Goal: Task Accomplishment & Management: Manage account settings

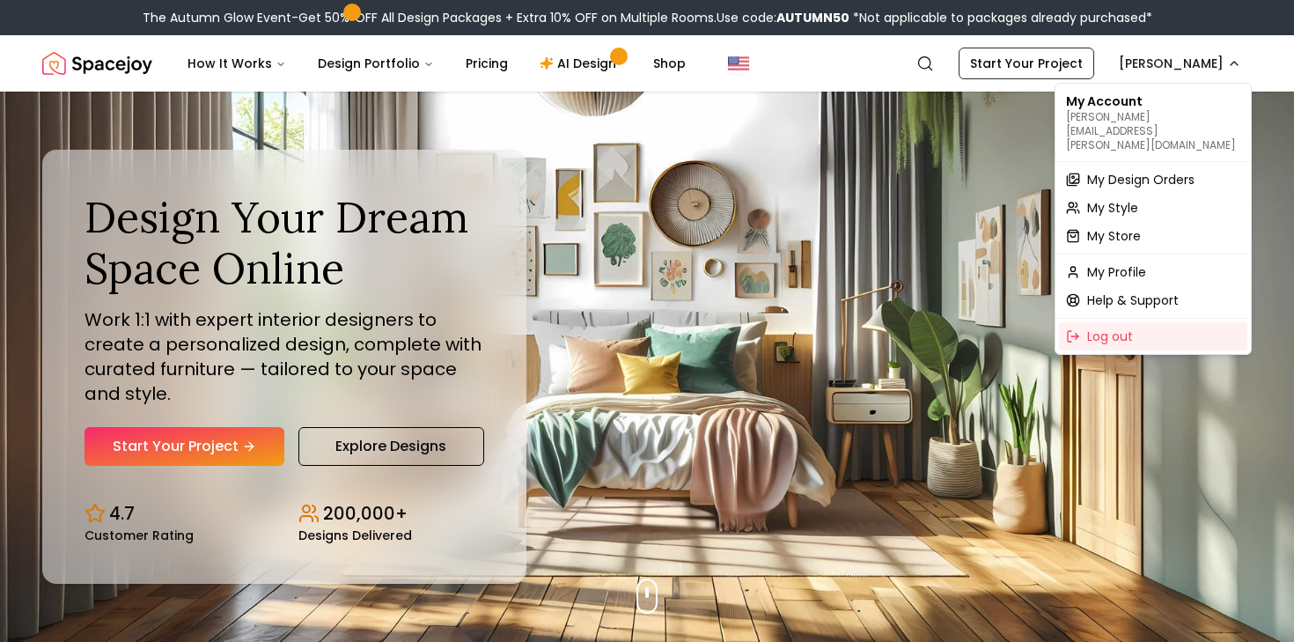
click at [1156, 171] on span "My Design Orders" at bounding box center [1140, 180] width 107 height 18
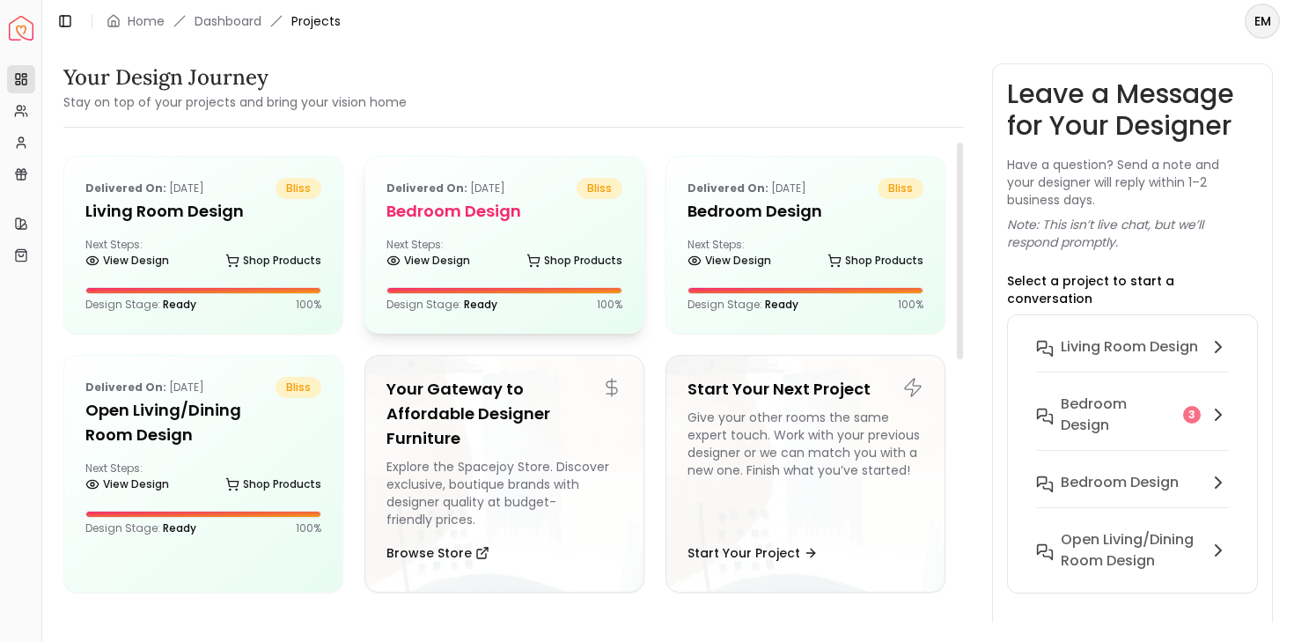
click at [499, 232] on div "Delivered on: [DATE] bliss Bedroom design Next Steps: View Design Shop Products…" at bounding box center [504, 245] width 278 height 176
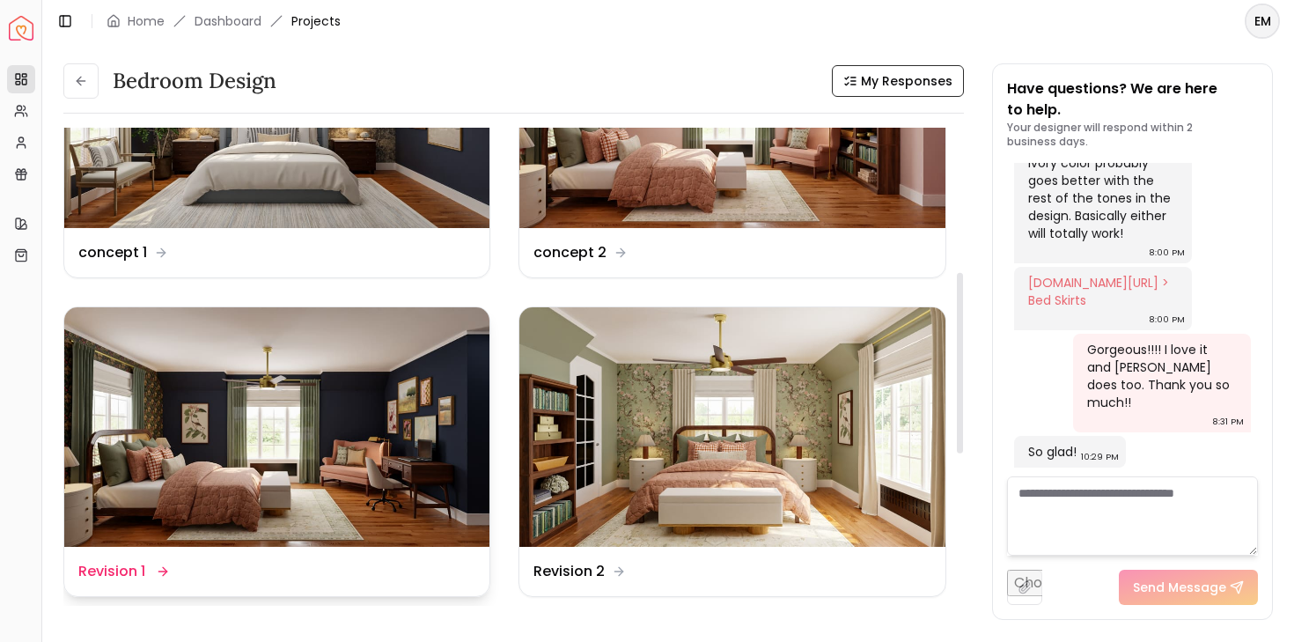
scroll to position [453, 0]
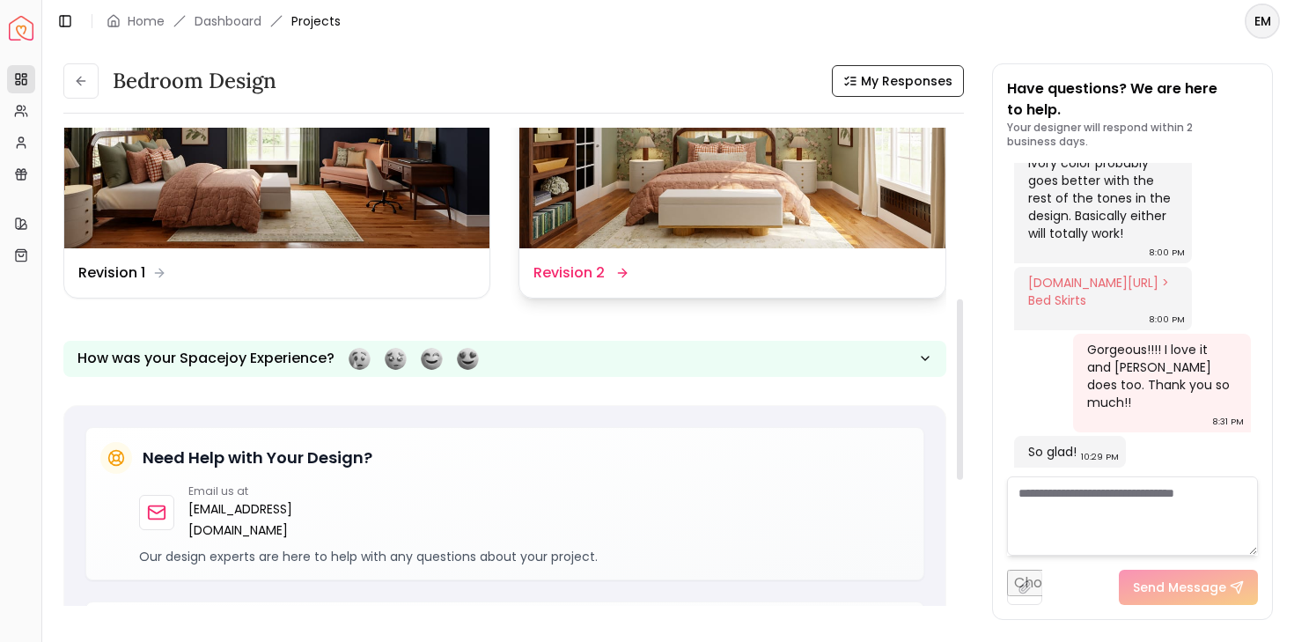
click at [718, 262] on div "Design Name Revision 2" at bounding box center [732, 272] width 397 height 21
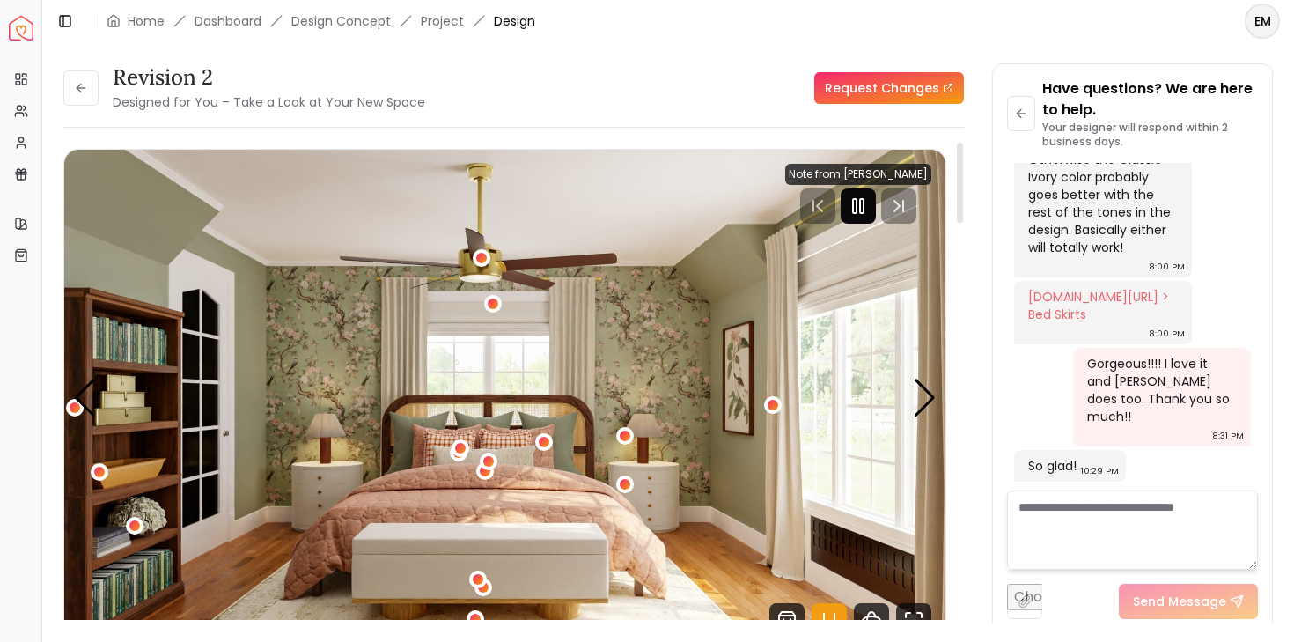
click at [864, 202] on icon "Pause" at bounding box center [858, 205] width 21 height 21
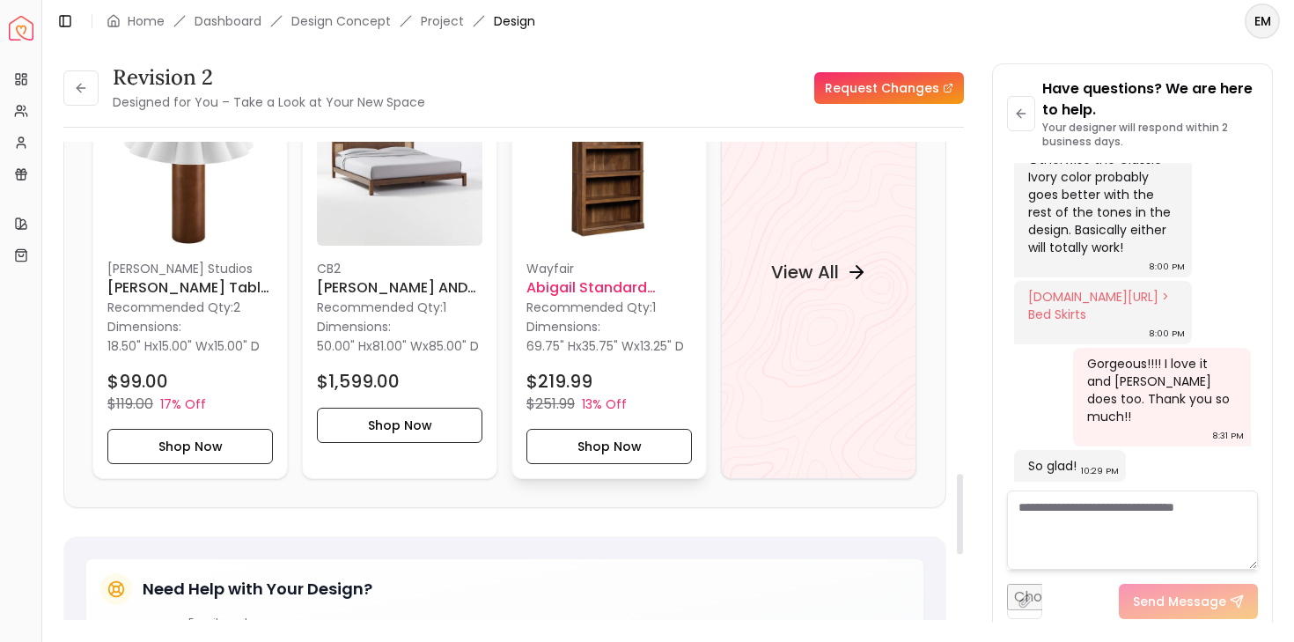
scroll to position [1983, 0]
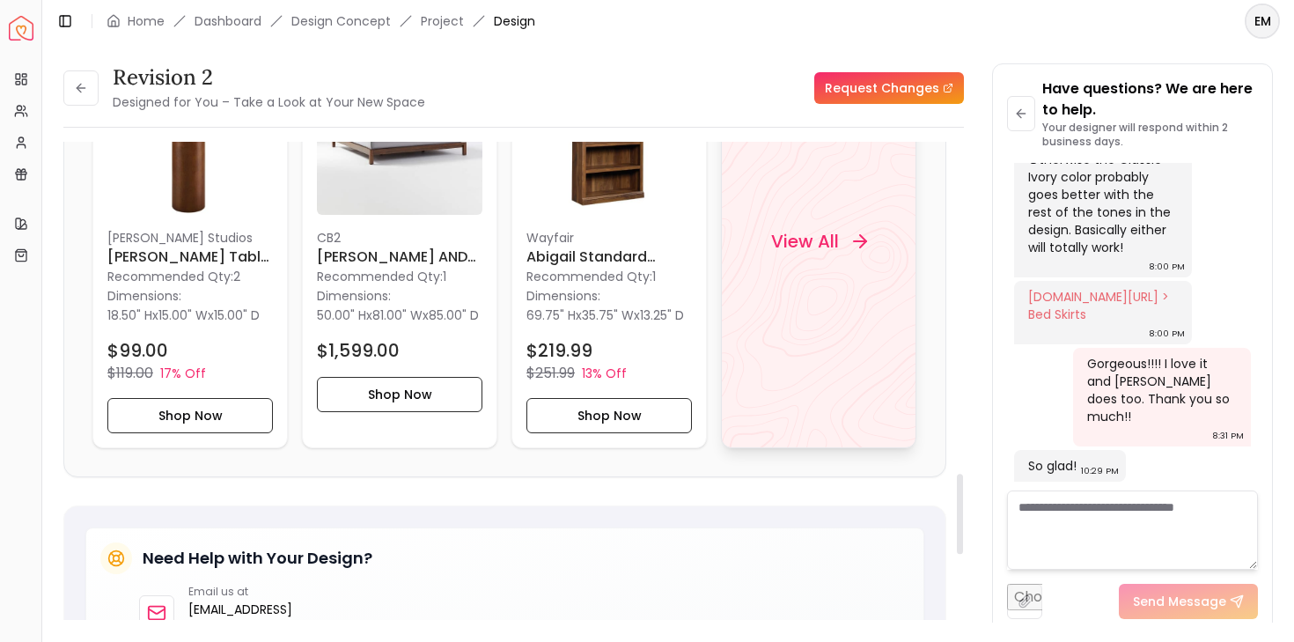
click at [795, 288] on div "View All" at bounding box center [818, 241] width 195 height 414
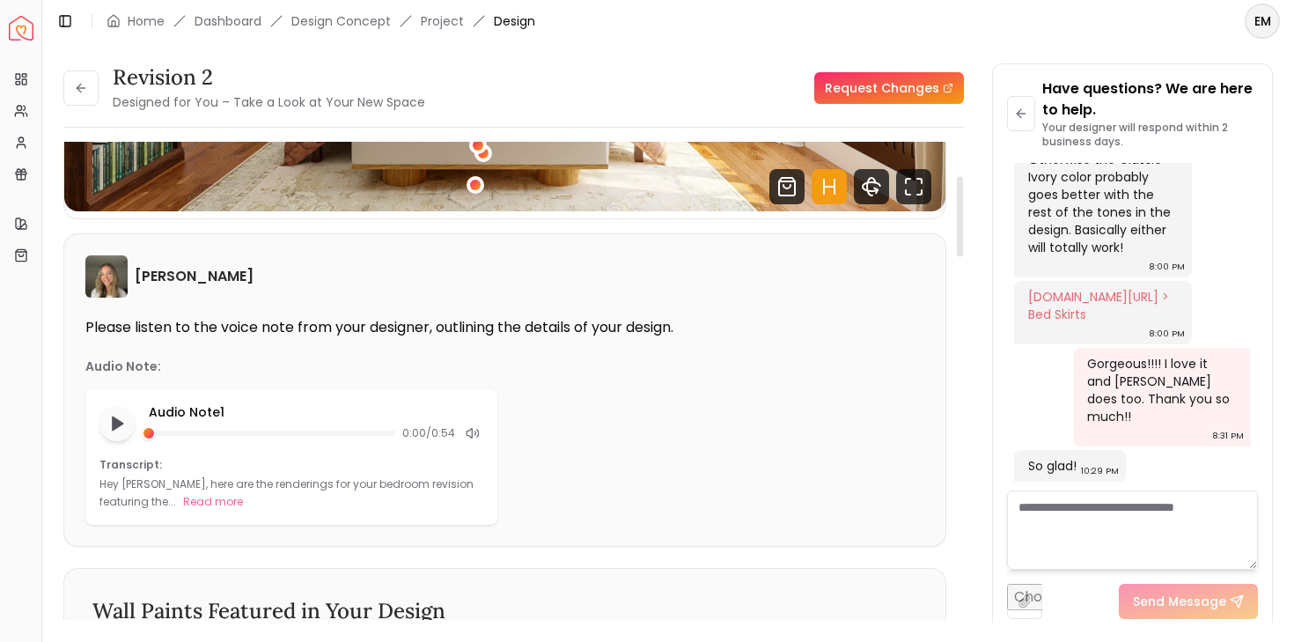
scroll to position [0, 0]
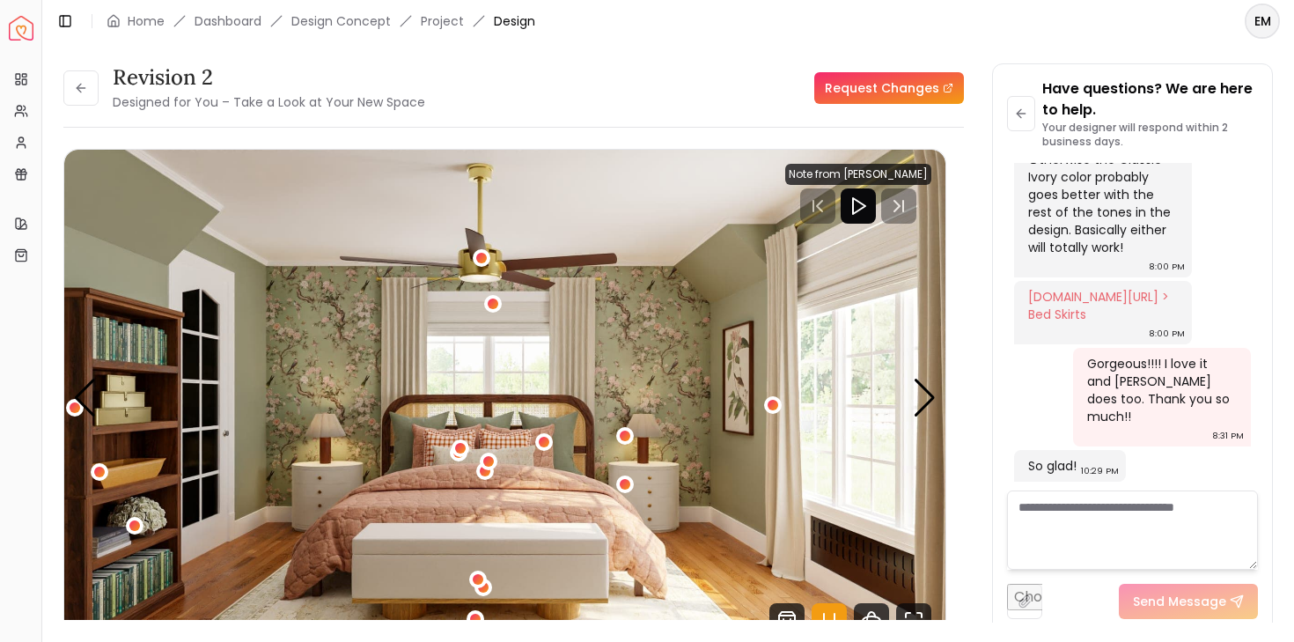
click at [105, 78] on div "Revision 2 Designed for You – Take a Look at Your New Space" at bounding box center [244, 87] width 362 height 49
click at [77, 95] on button at bounding box center [80, 87] width 35 height 35
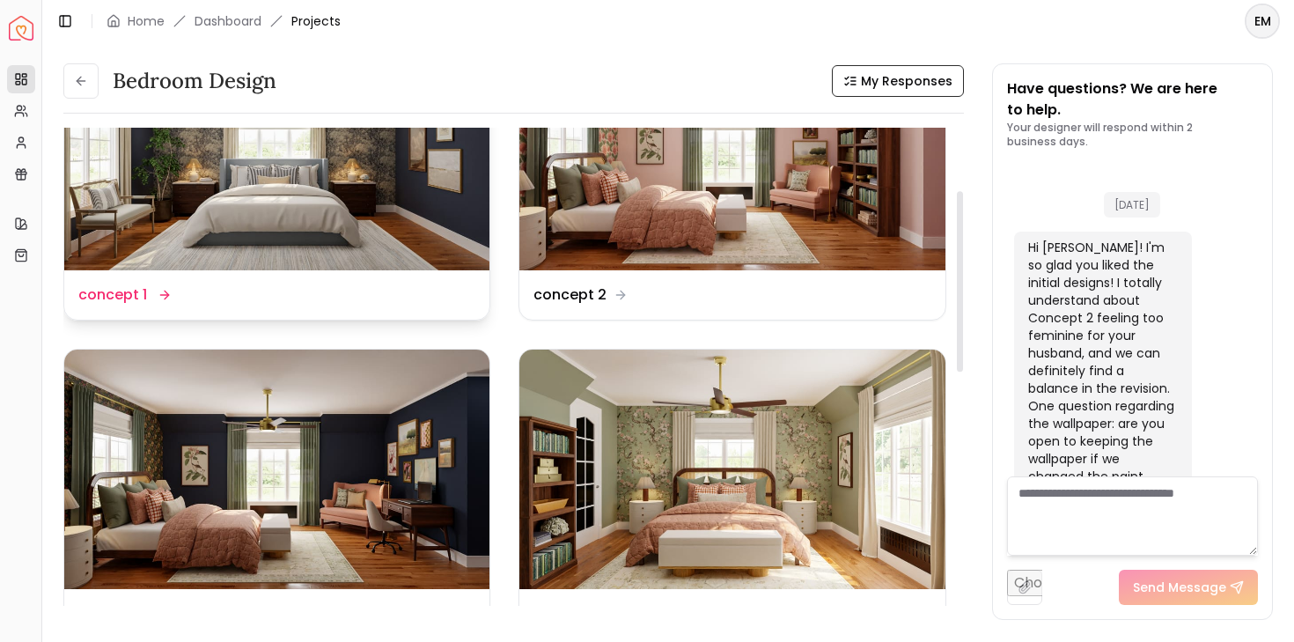
scroll to position [187, 0]
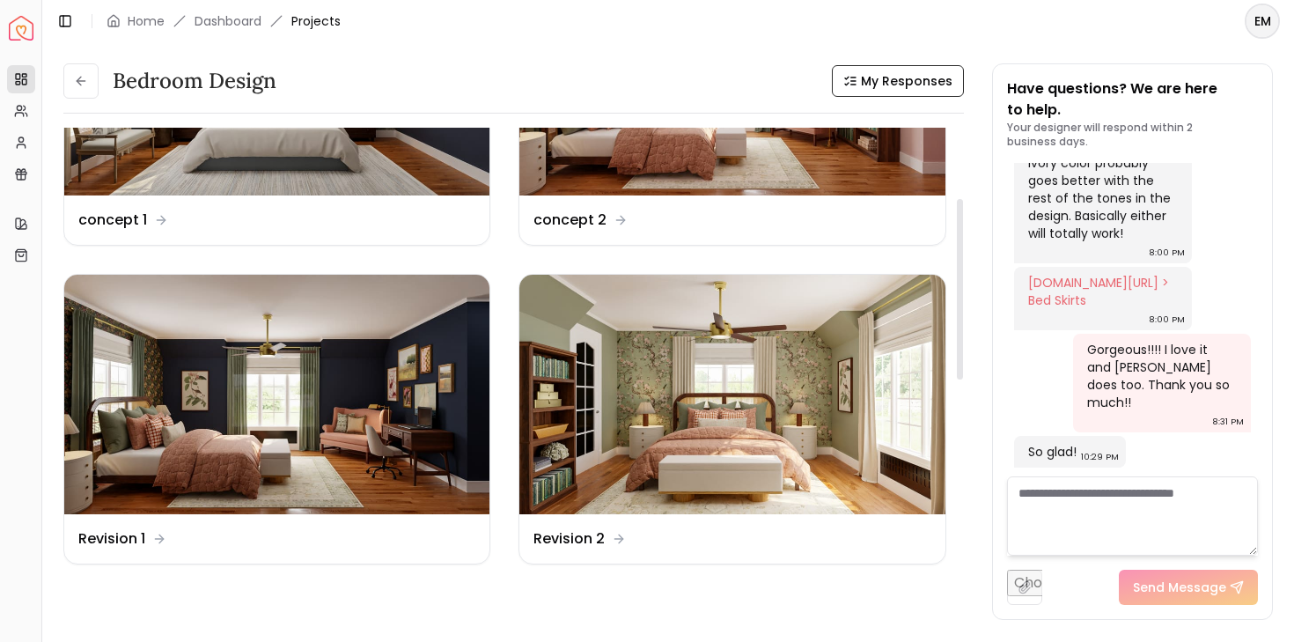
click at [84, 58] on div "Bedroom design My Responses Bedroom design My Responses Design Name concept 1 D…" at bounding box center [668, 332] width 1252 height 580
click at [80, 78] on icon at bounding box center [81, 81] width 14 height 14
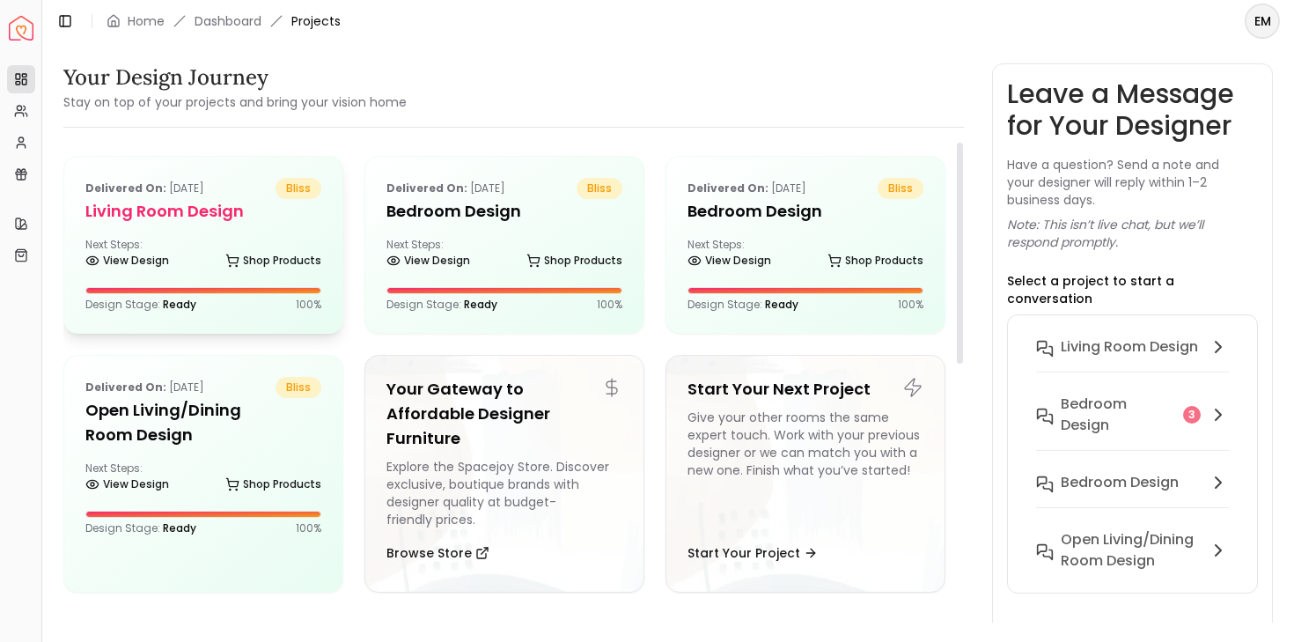
click at [204, 195] on p "Delivered on: [DATE]" at bounding box center [144, 188] width 119 height 21
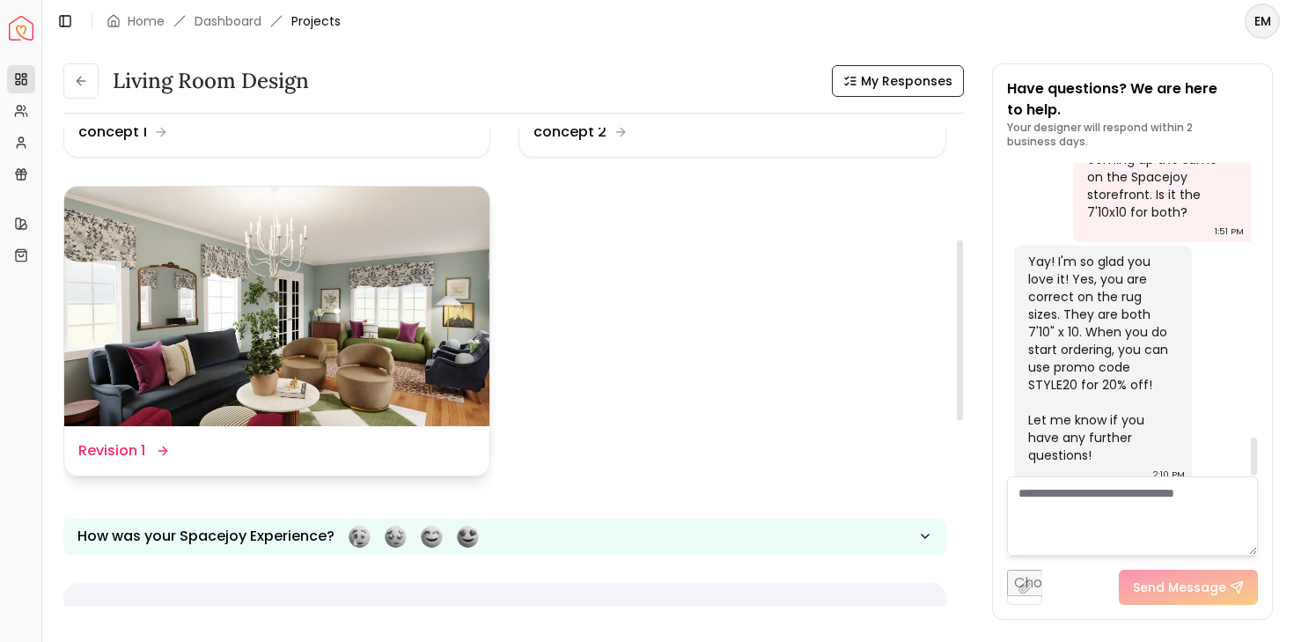
scroll to position [296, 0]
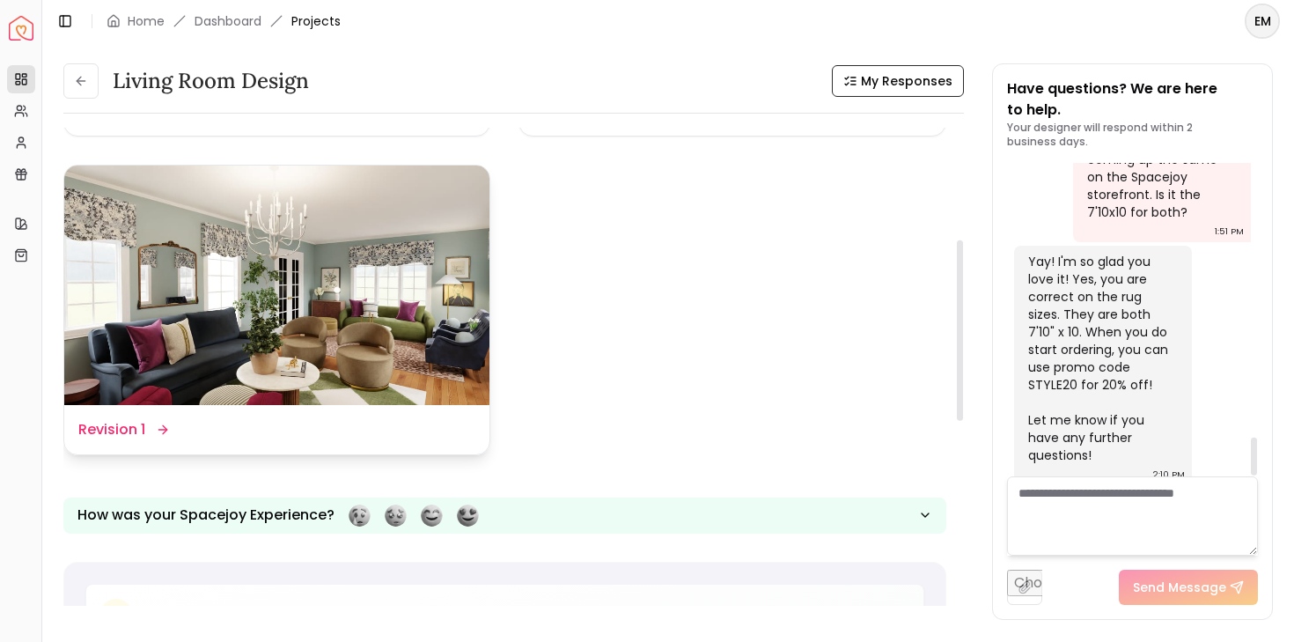
click at [402, 425] on div "Design Name Revision 1" at bounding box center [276, 429] width 397 height 21
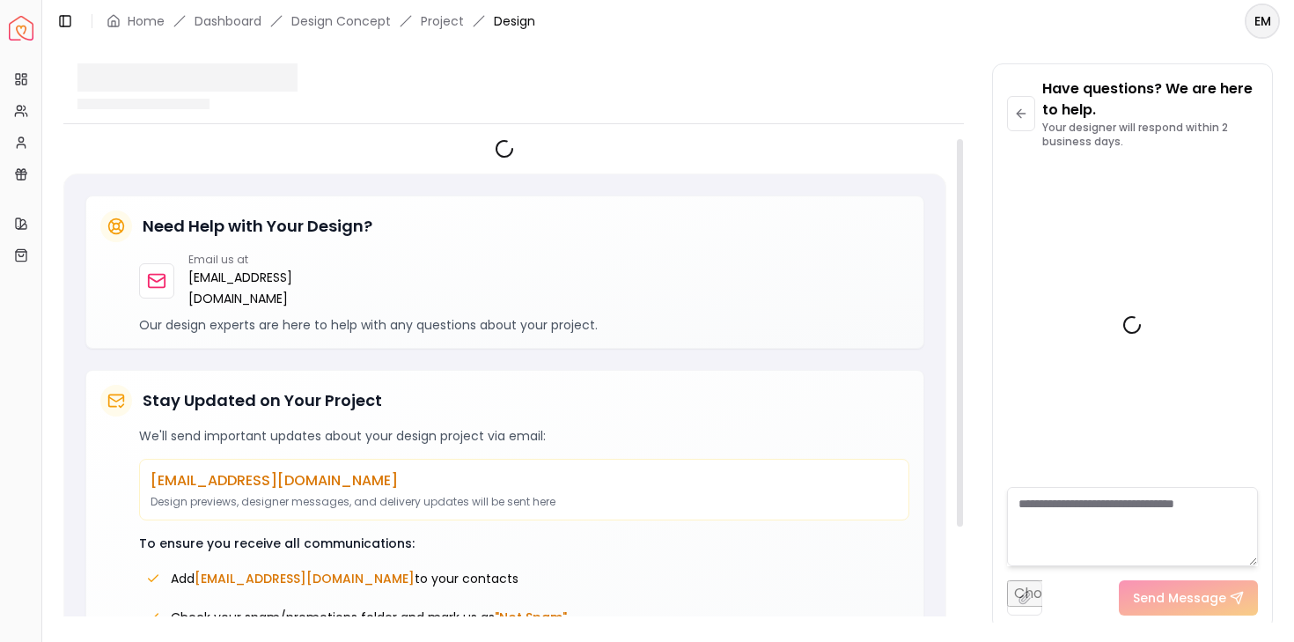
scroll to position [2236, 0]
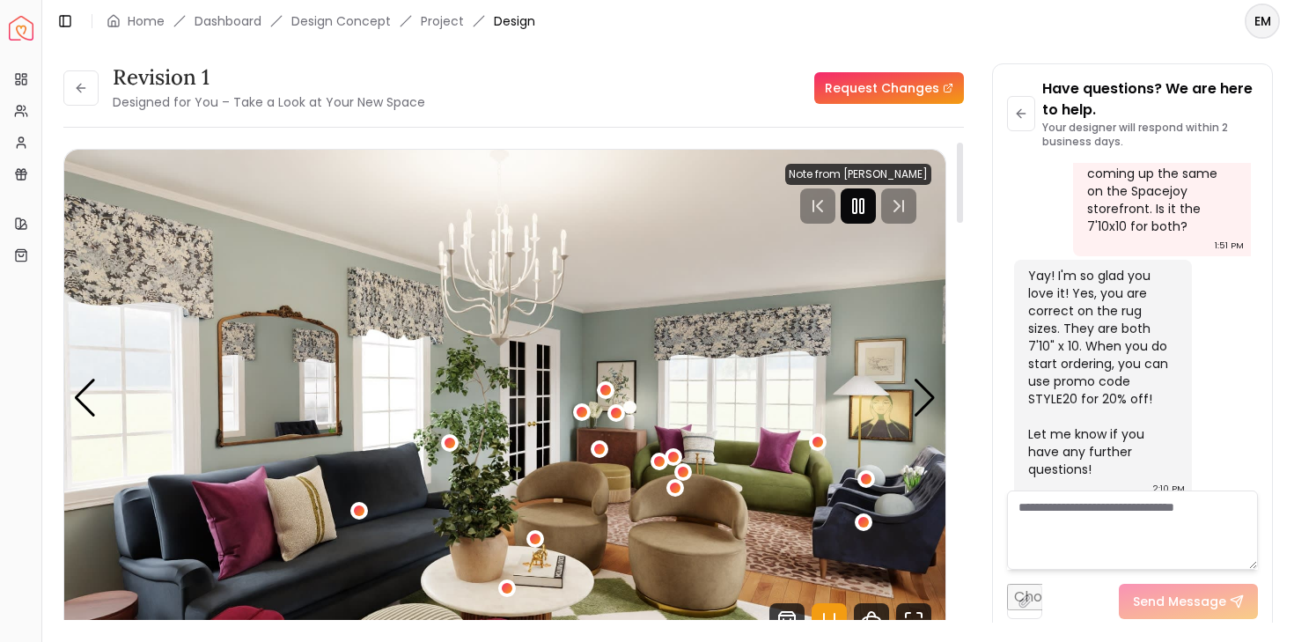
click at [861, 215] on icon "Pause" at bounding box center [858, 205] width 21 height 21
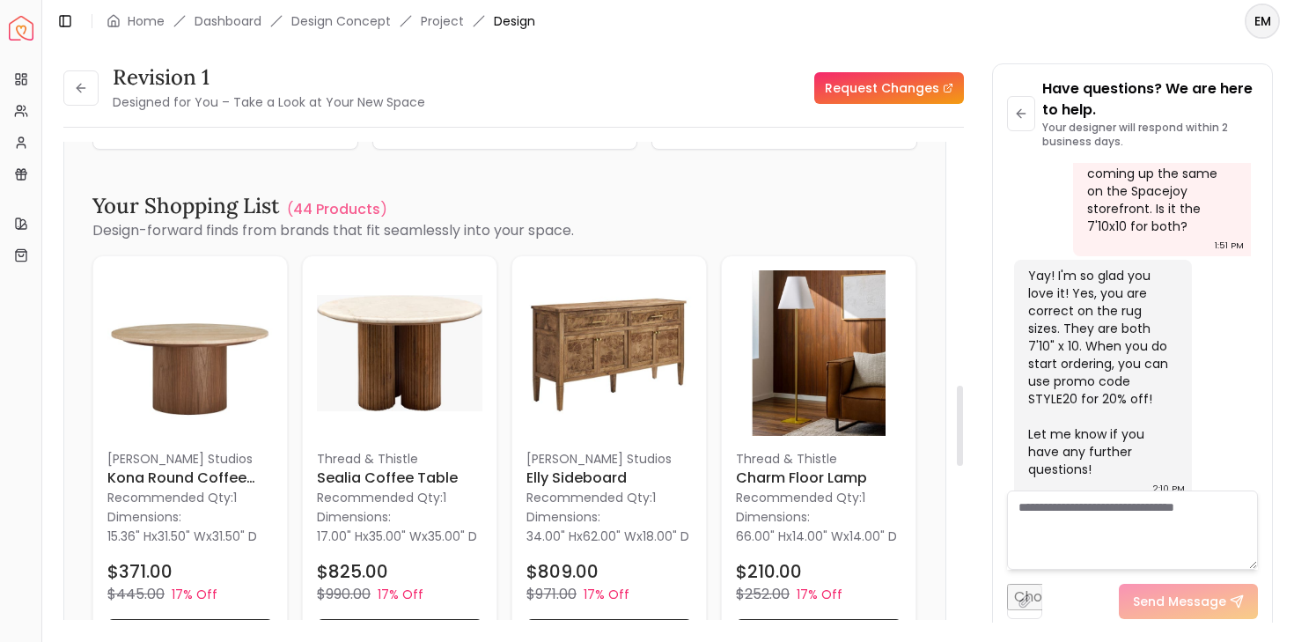
scroll to position [1786, 0]
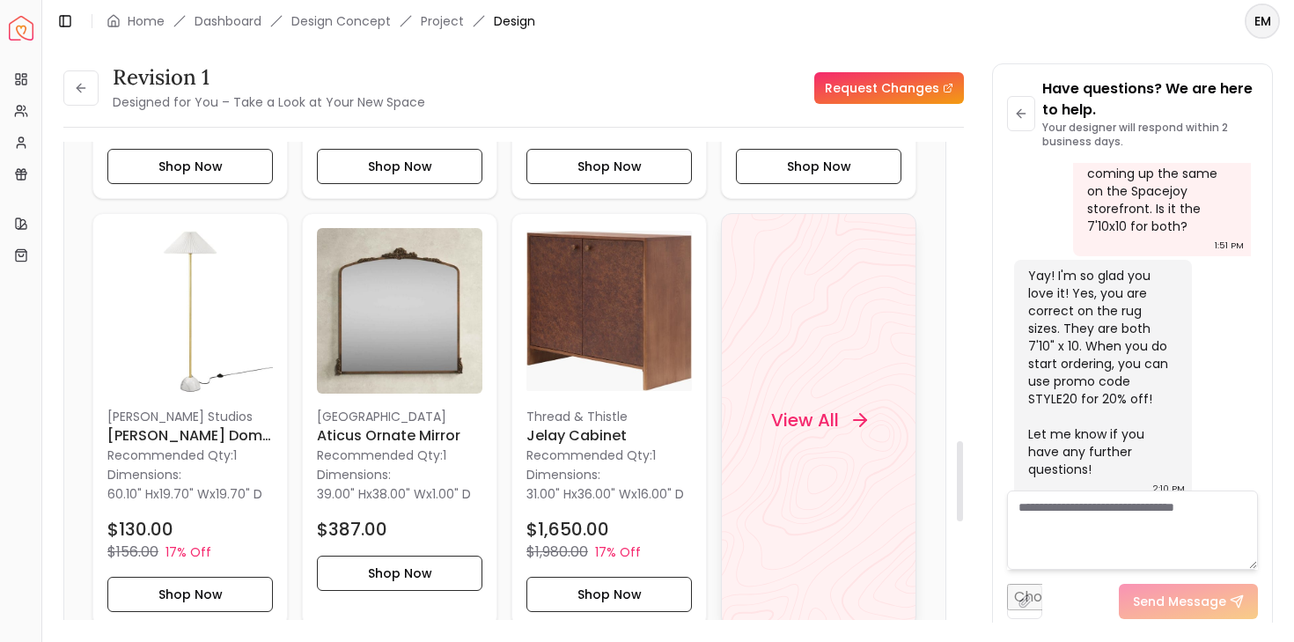
click at [816, 364] on div "View All" at bounding box center [818, 420] width 195 height 414
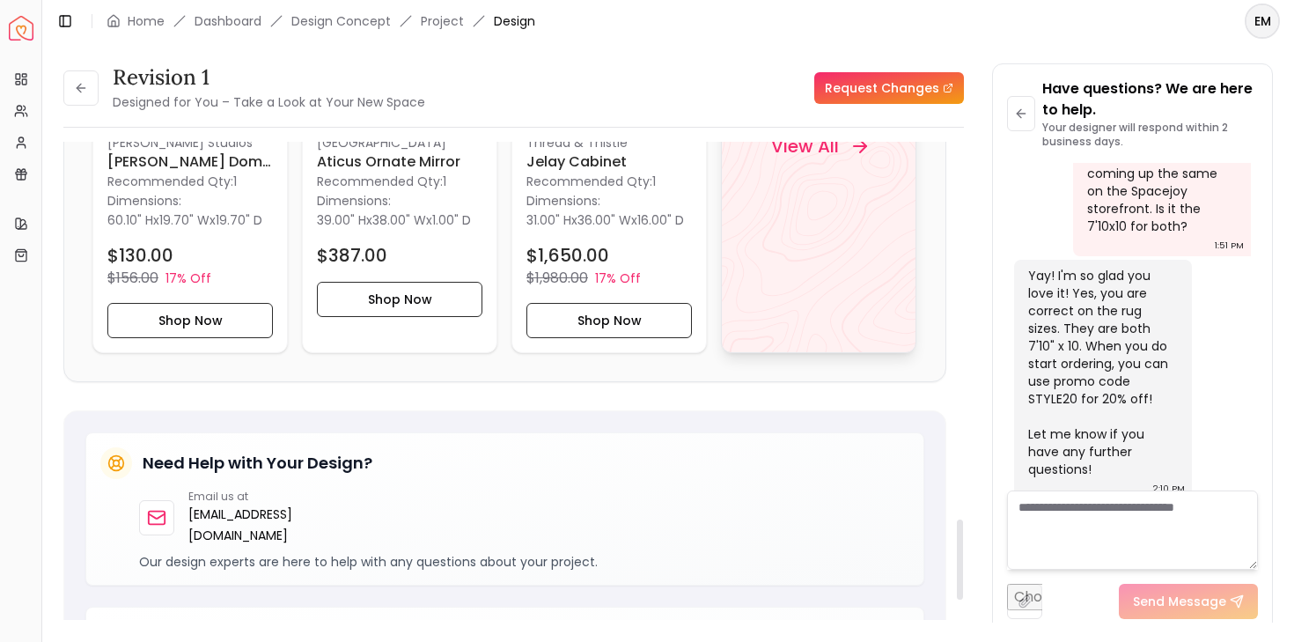
scroll to position [1810, 0]
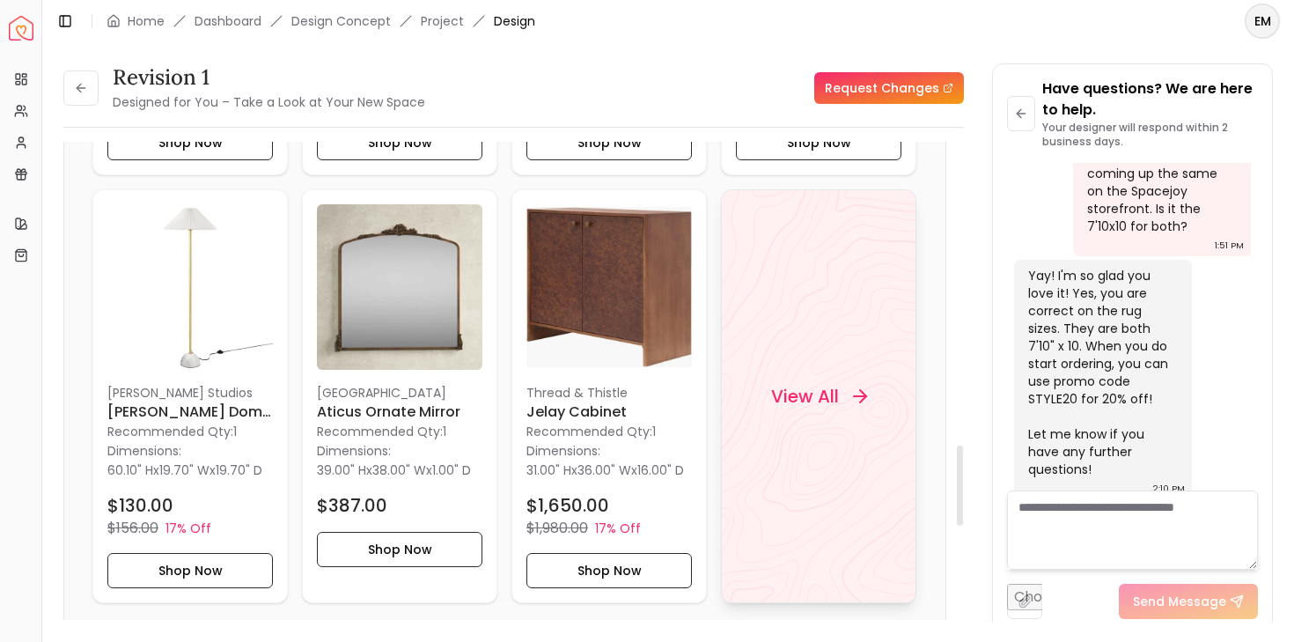
click at [820, 409] on h4 "View All" at bounding box center [805, 396] width 68 height 25
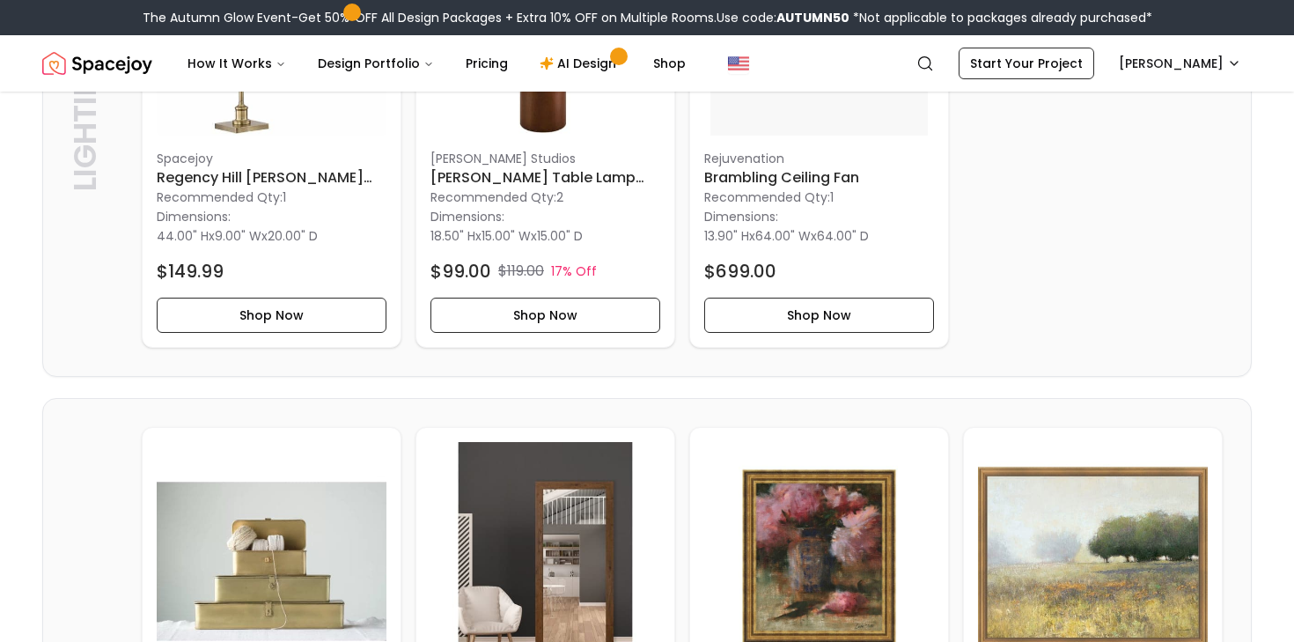
scroll to position [2747, 0]
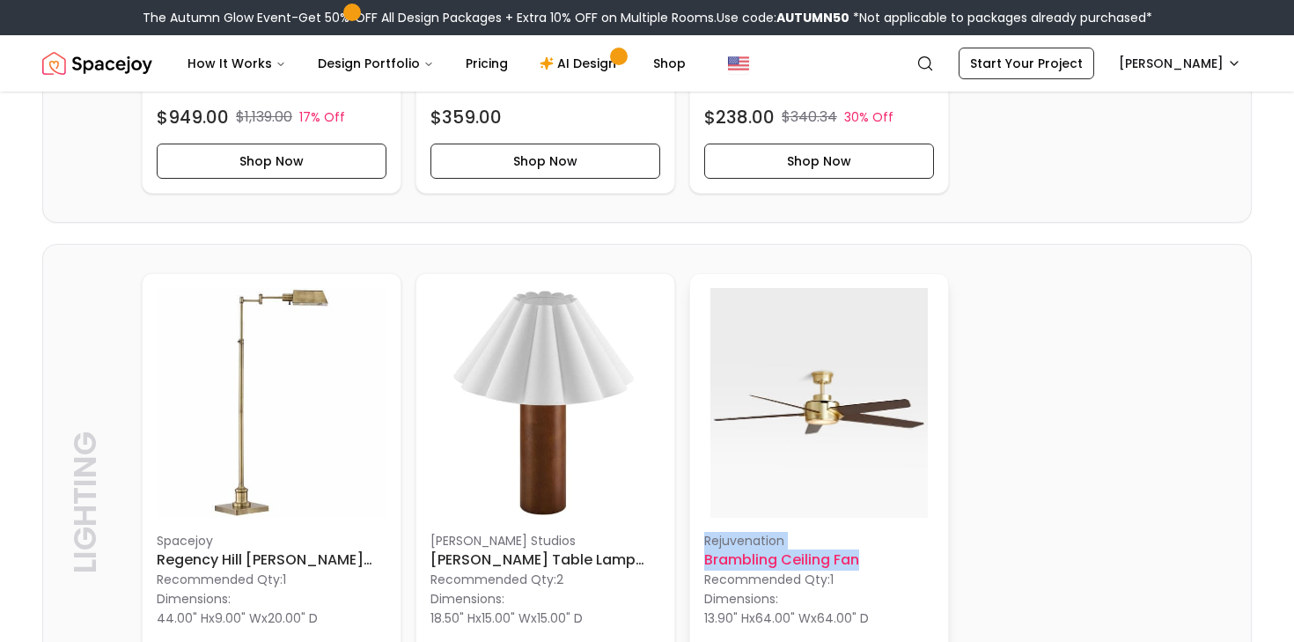
drag, startPoint x: 684, startPoint y: 529, endPoint x: 916, endPoint y: 563, distance: 234.1
click at [916, 563] on div "Spacejoy Regency Hill Jenson Adjustable Height Brass Swing Arm Pharmacy Floor L…" at bounding box center [682, 501] width 1081 height 457
copy div "Rejuvenation Brambling Ceiling Fan"
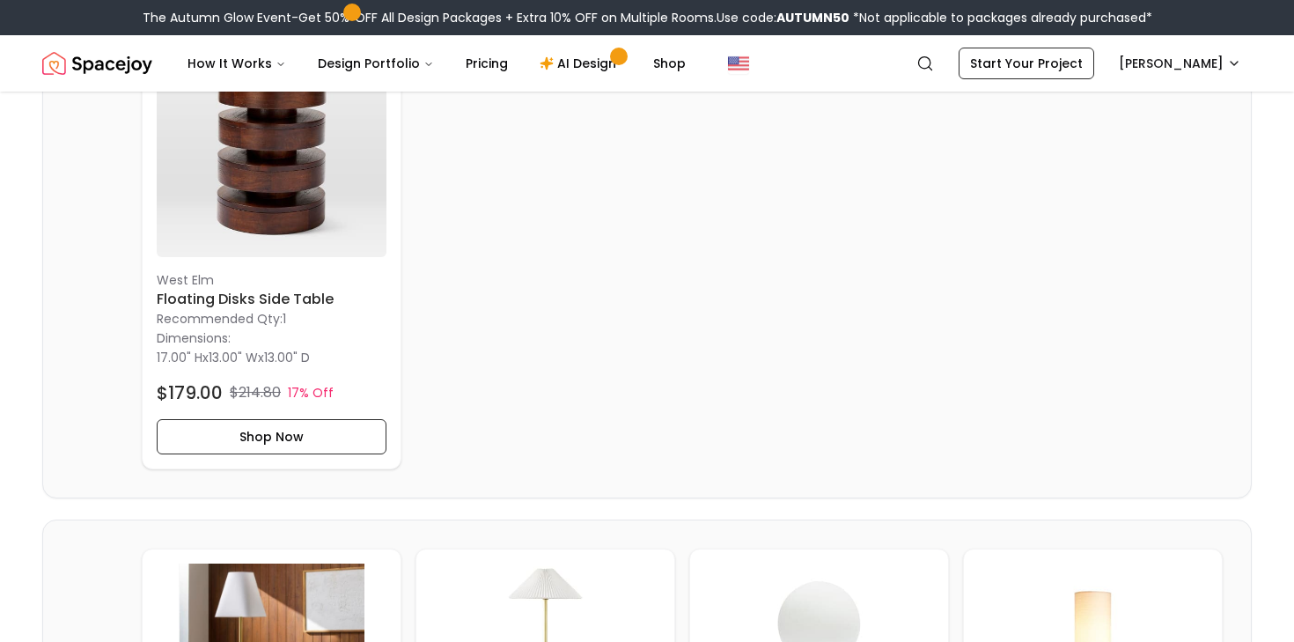
scroll to position [1815, 0]
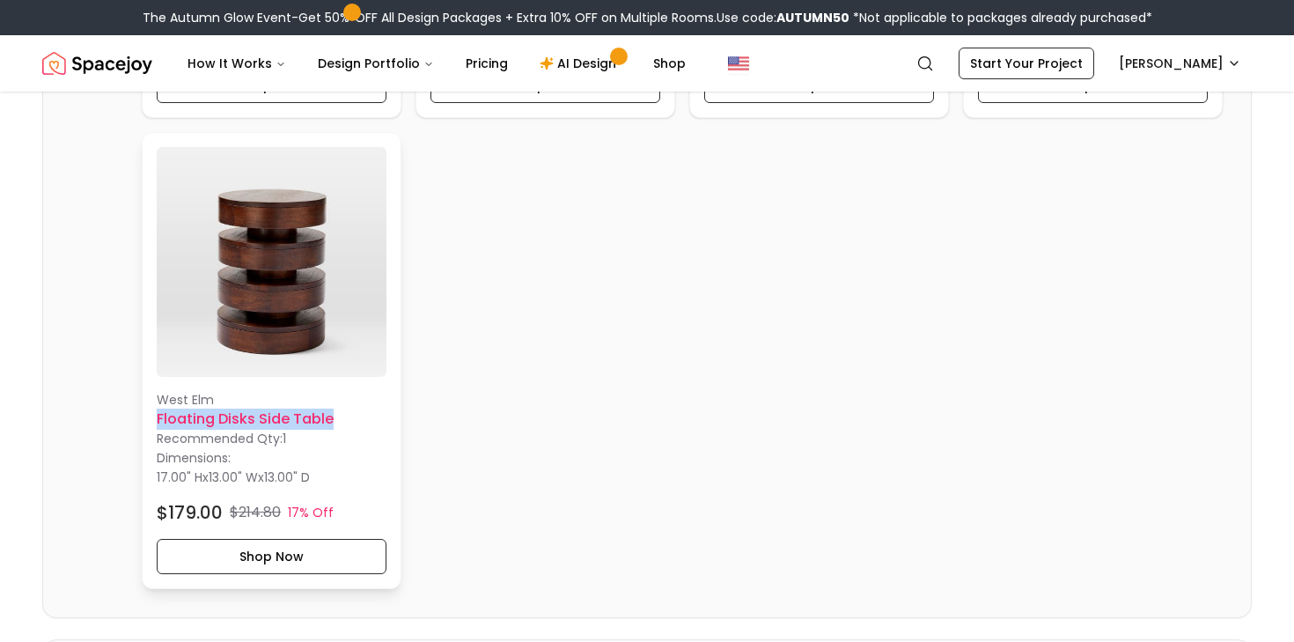
drag, startPoint x: 104, startPoint y: 416, endPoint x: 353, endPoint y: 428, distance: 249.4
copy h6 "Floating Disks Side Table"
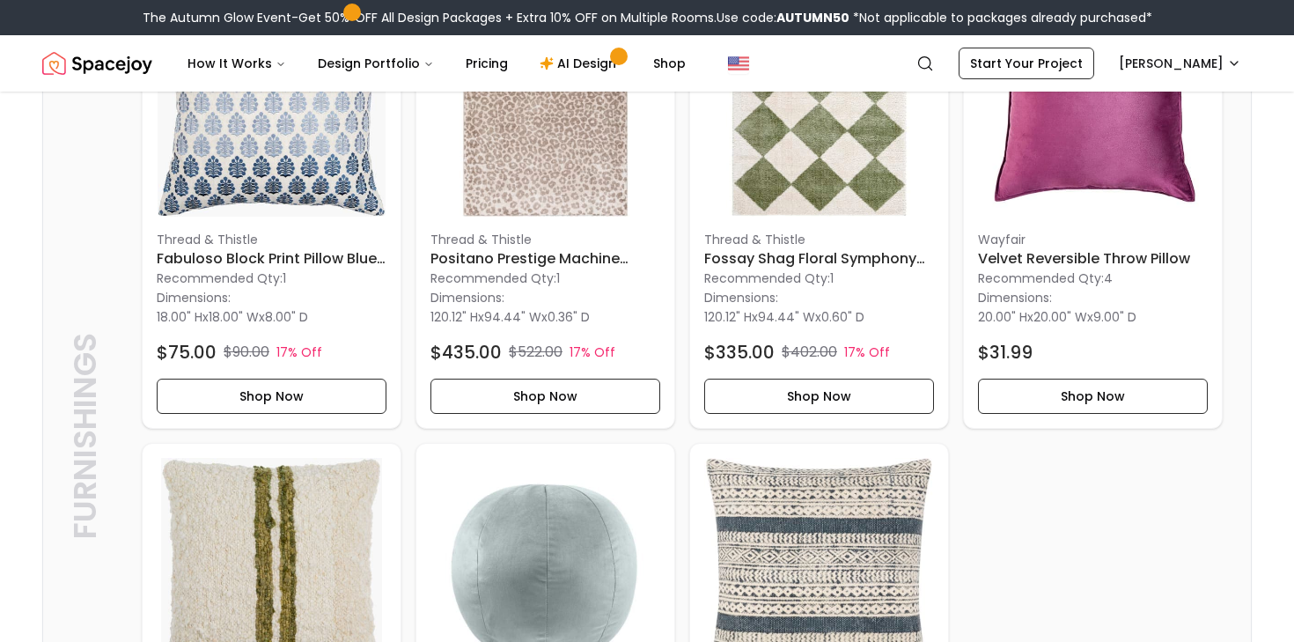
scroll to position [6263, 0]
